Goal: Information Seeking & Learning: Learn about a topic

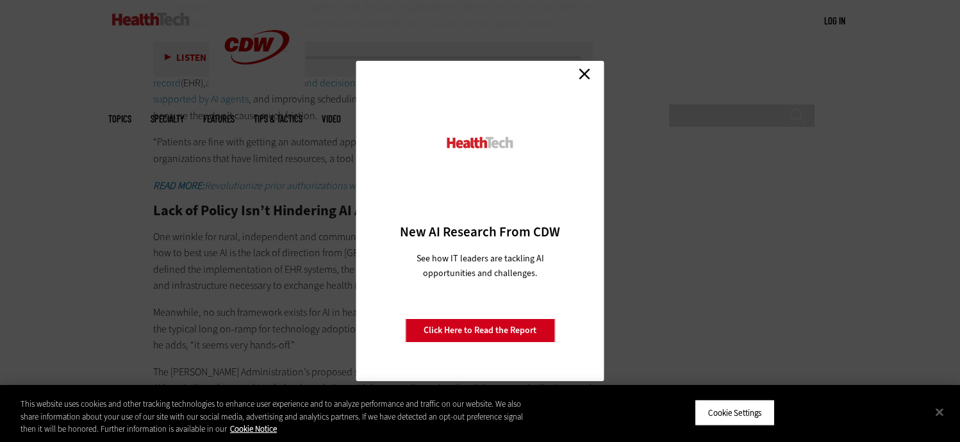
scroll to position [1813, 0]
click at [582, 74] on link "Close" at bounding box center [584, 73] width 19 height 19
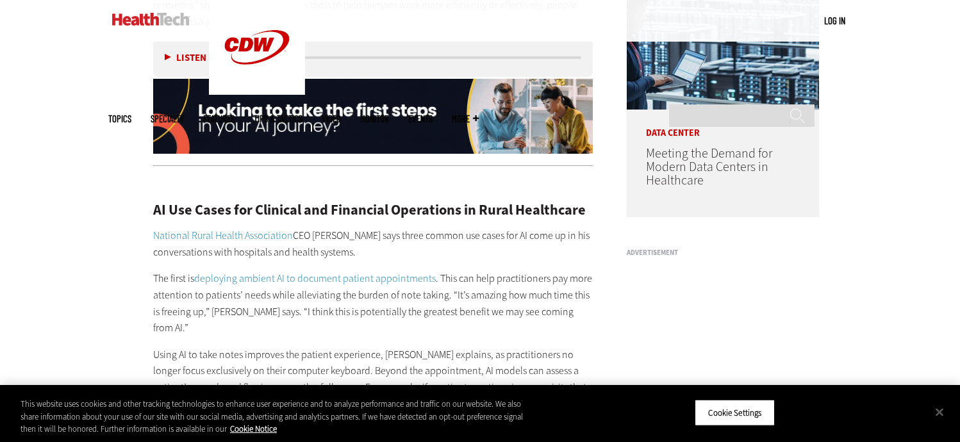
scroll to position [1044, 0]
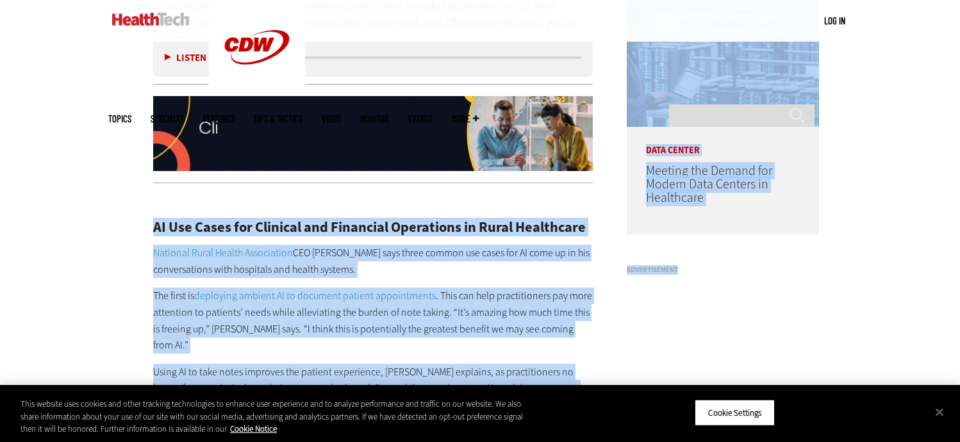
drag, startPoint x: 153, startPoint y: 203, endPoint x: 609, endPoint y: 330, distance: 473.9
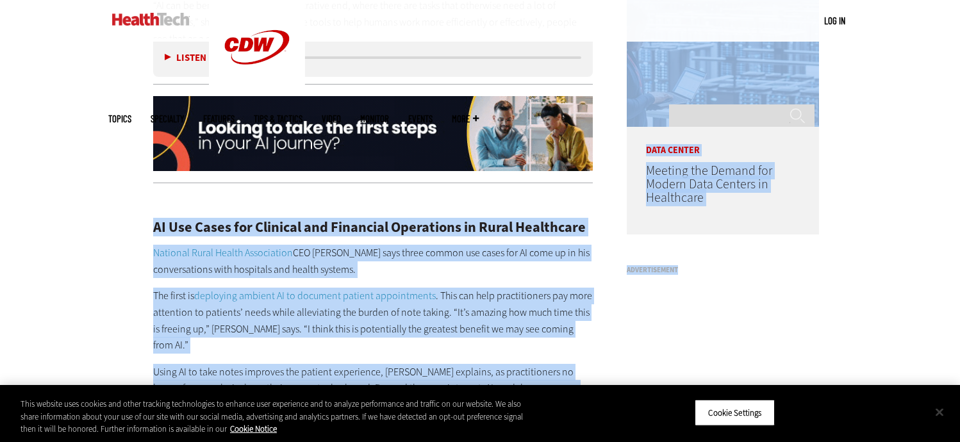
click at [945, 410] on button "Close" at bounding box center [940, 412] width 28 height 28
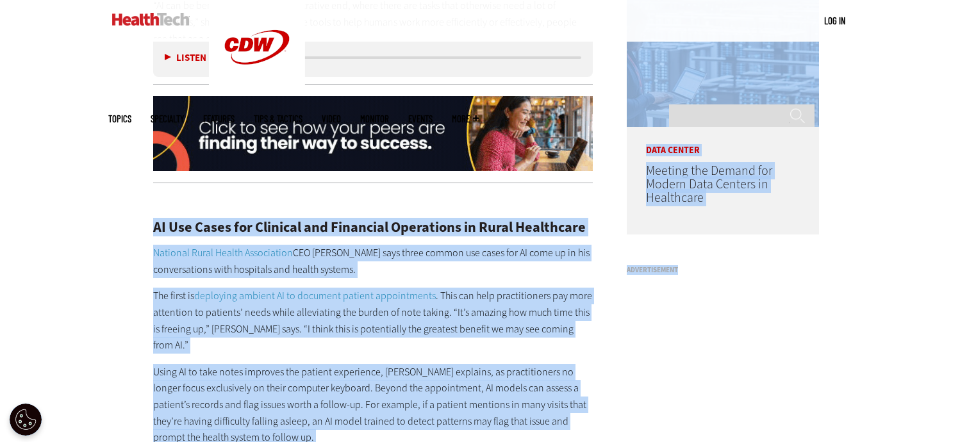
click at [185, 220] on h2 "AI Use Cases for Clinical and Financial Operations in Rural Healthcare" at bounding box center [373, 227] width 440 height 14
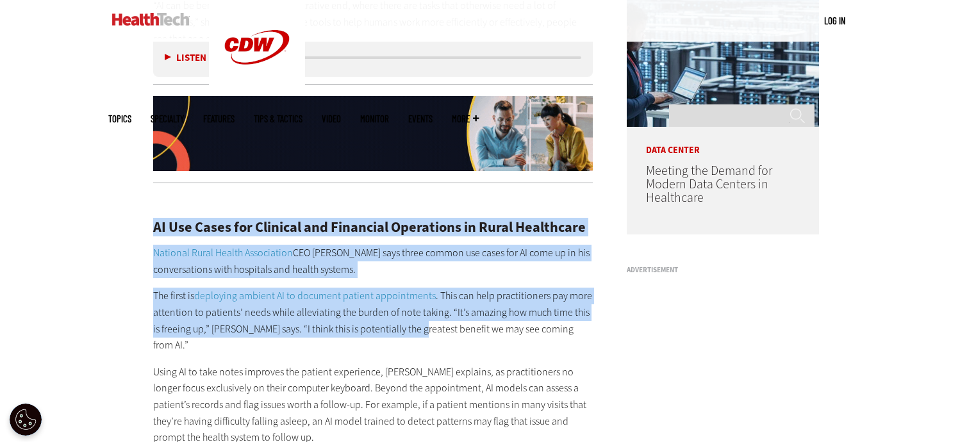
drag, startPoint x: 154, startPoint y: 212, endPoint x: 410, endPoint y: 319, distance: 277.2
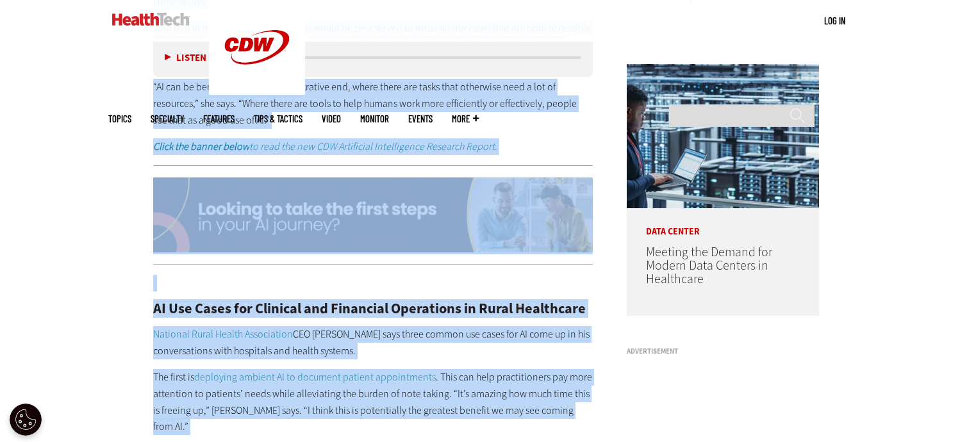
scroll to position [972, 0]
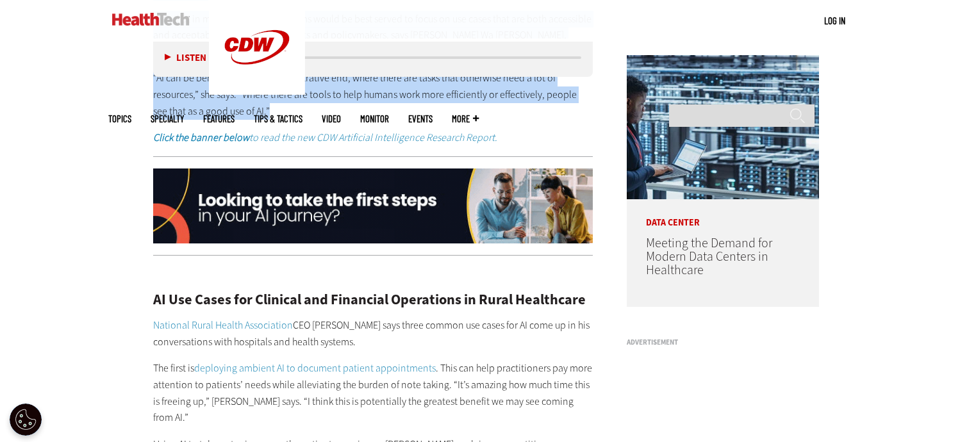
drag, startPoint x: 153, startPoint y: 204, endPoint x: 510, endPoint y: 95, distance: 372.8
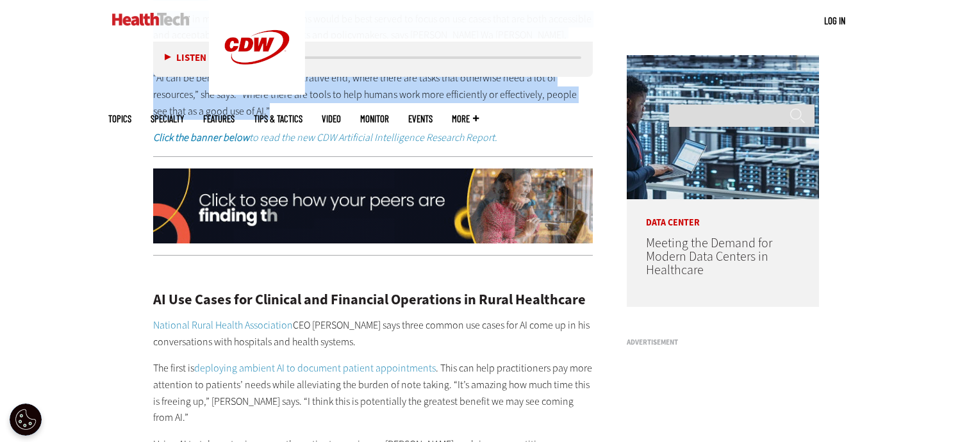
copy div "Loremi dol sitametc, adipis elitsed doe tempor inc utlaboreet dol magnaaliqu en…"
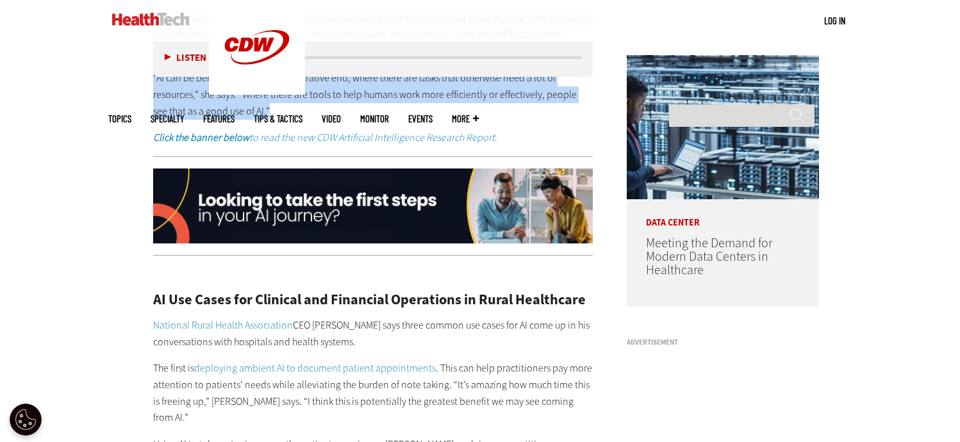
drag, startPoint x: 492, startPoint y: 301, endPoint x: 284, endPoint y: 298, distance: 208.3
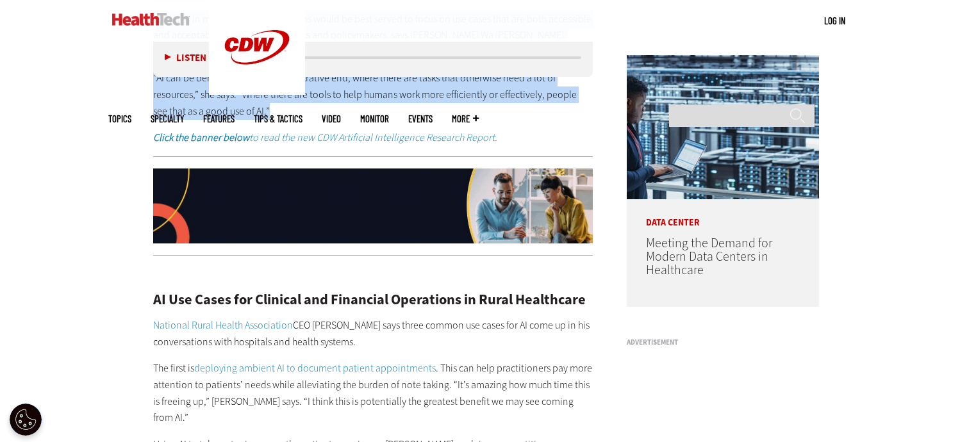
click at [492, 317] on p "National Rural Health Association CEO [PERSON_NAME] says three common use cases…" at bounding box center [373, 333] width 440 height 33
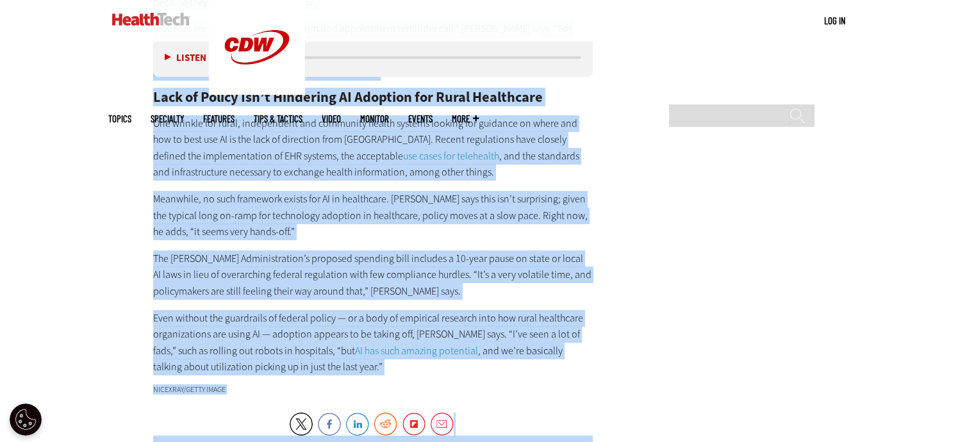
scroll to position [1933, 0]
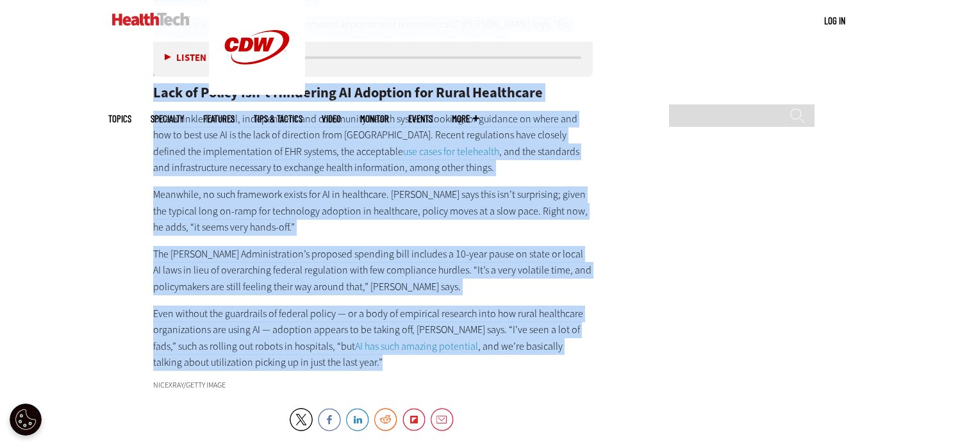
drag, startPoint x: 153, startPoint y: 278, endPoint x: 492, endPoint y: 324, distance: 342.2
copy div "LO Ips Dolor sit Ametcons adi Elitseddo Eiusmodtem in Utlab Etdolorema Aliquaen…"
